Goal: Task Accomplishment & Management: Use online tool/utility

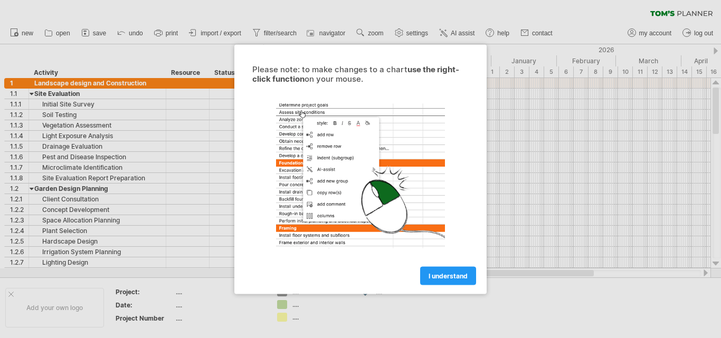
click at [489, 176] on div at bounding box center [360, 169] width 721 height 338
click at [457, 267] on link "I understand" at bounding box center [448, 276] width 56 height 18
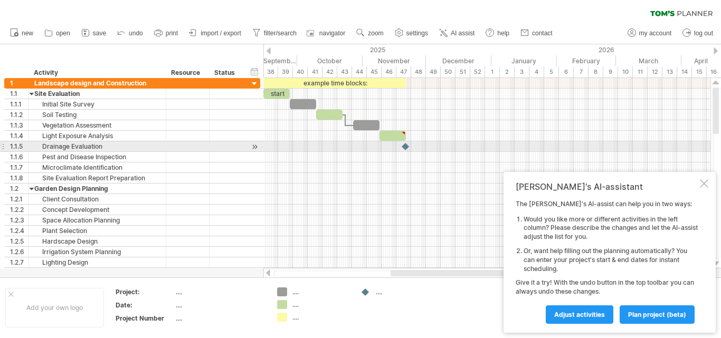
drag, startPoint x: 351, startPoint y: 147, endPoint x: 364, endPoint y: 151, distance: 13.9
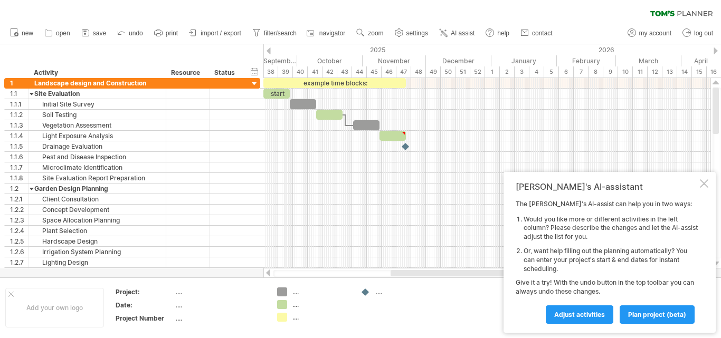
click at [286, 62] on div "September" at bounding box center [265, 60] width 63 height 11
click at [286, 58] on div "September" at bounding box center [265, 60] width 63 height 11
click at [268, 53] on div at bounding box center [269, 51] width 4 height 7
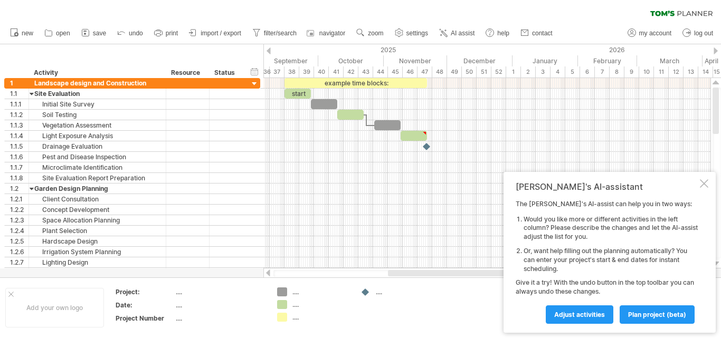
click at [268, 53] on div at bounding box center [269, 51] width 4 height 7
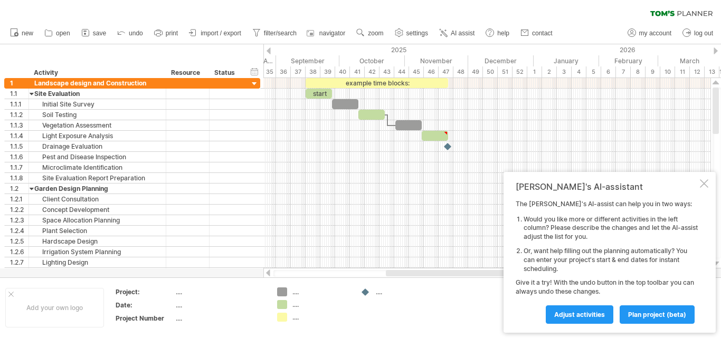
click at [268, 53] on div at bounding box center [269, 51] width 4 height 7
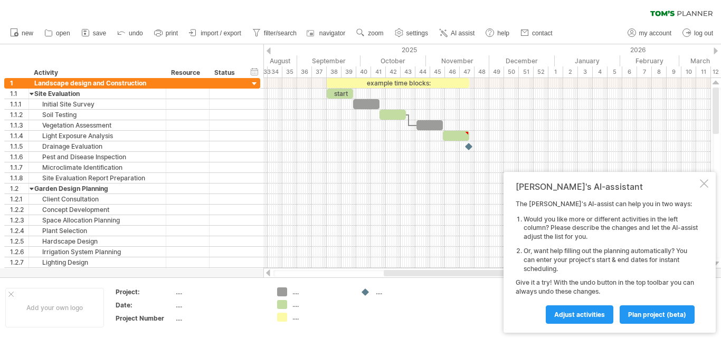
click at [268, 53] on div at bounding box center [269, 51] width 4 height 7
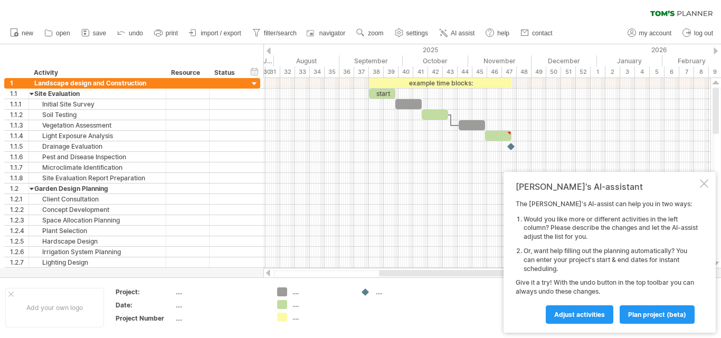
click at [268, 53] on div at bounding box center [269, 51] width 4 height 7
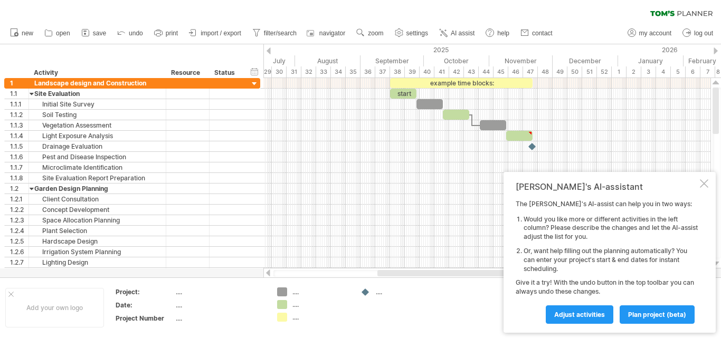
click at [268, 53] on div at bounding box center [269, 51] width 4 height 7
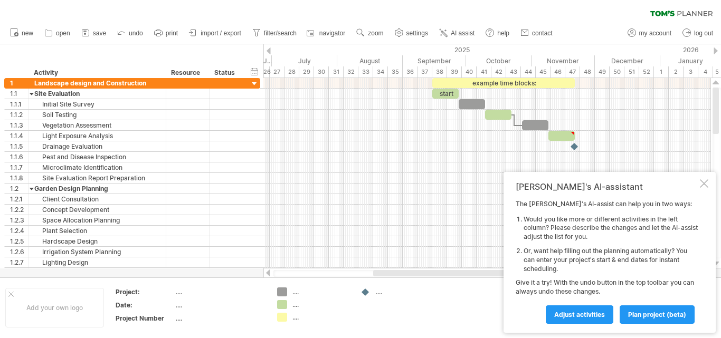
click at [268, 53] on div at bounding box center [269, 51] width 4 height 7
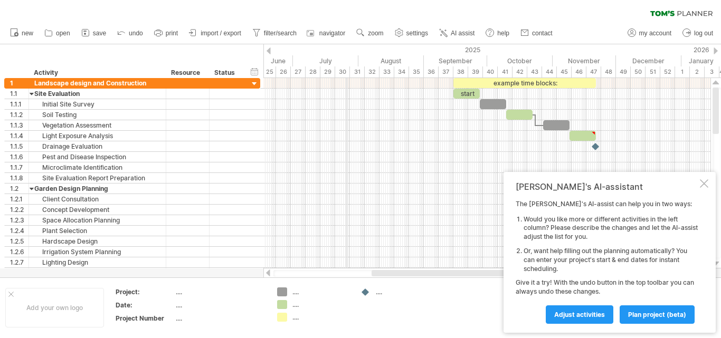
click at [348, 73] on div "30" at bounding box center [342, 72] width 15 height 11
click at [376, 76] on div "32" at bounding box center [372, 72] width 15 height 11
click at [379, 76] on div "32" at bounding box center [372, 72] width 15 height 11
click at [28, 29] on link "new" at bounding box center [21, 33] width 29 height 14
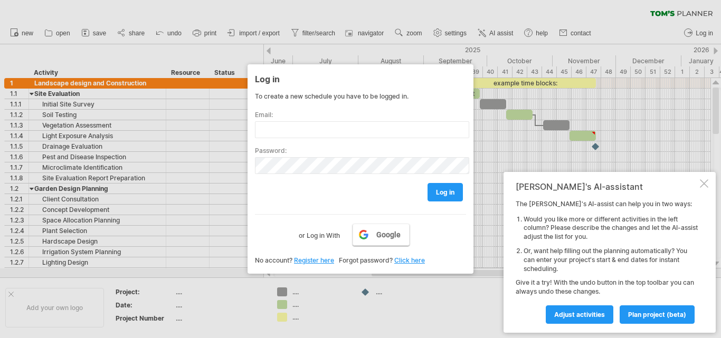
click at [368, 234] on link "Google" at bounding box center [381, 235] width 57 height 22
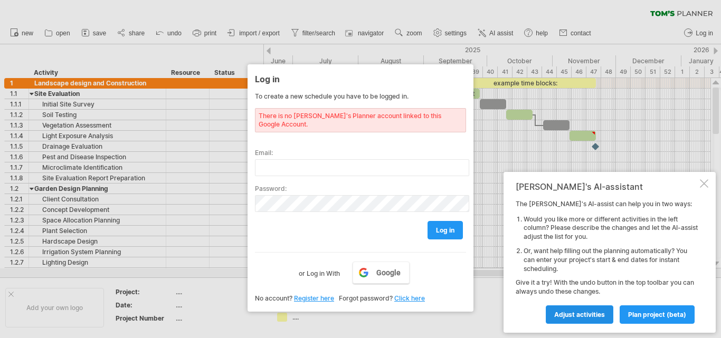
click at [596, 310] on link "Adjust activities" at bounding box center [580, 315] width 68 height 18
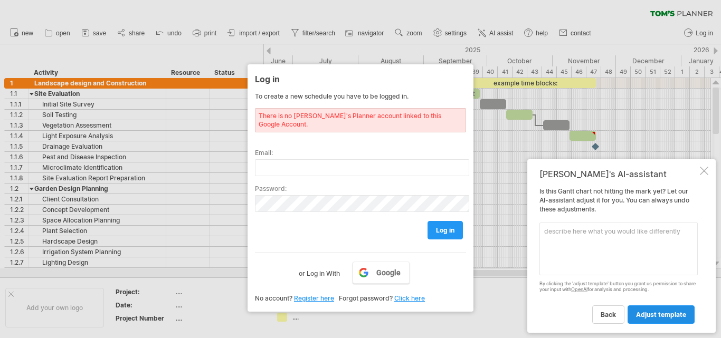
click at [639, 306] on link "adjust template" at bounding box center [661, 315] width 67 height 18
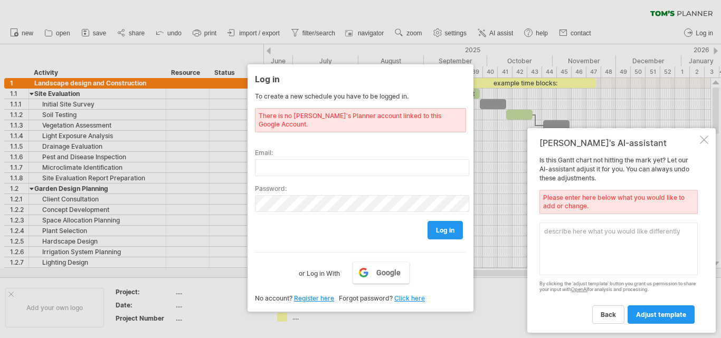
click at [644, 296] on div "Is this [PERSON_NAME] chart not hitting the mark yet? Let our AI-assistant adju…" at bounding box center [619, 239] width 158 height 167
click at [693, 139] on div "[PERSON_NAME]'s AI-assistant" at bounding box center [619, 143] width 158 height 11
